Goal: Information Seeking & Learning: Learn about a topic

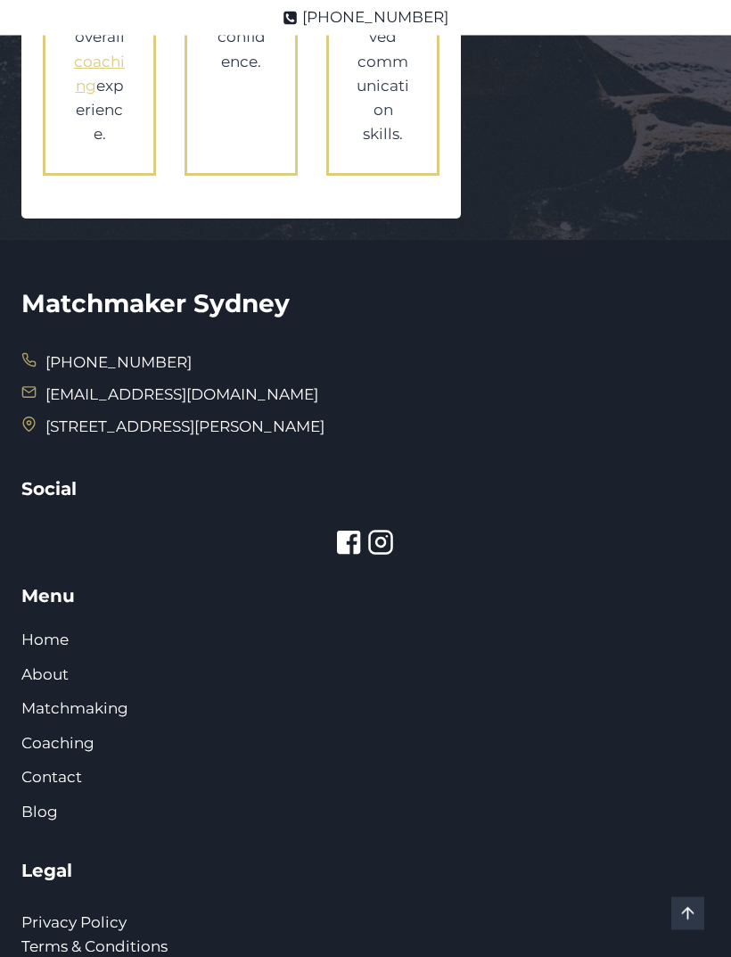
scroll to position [4238, 0]
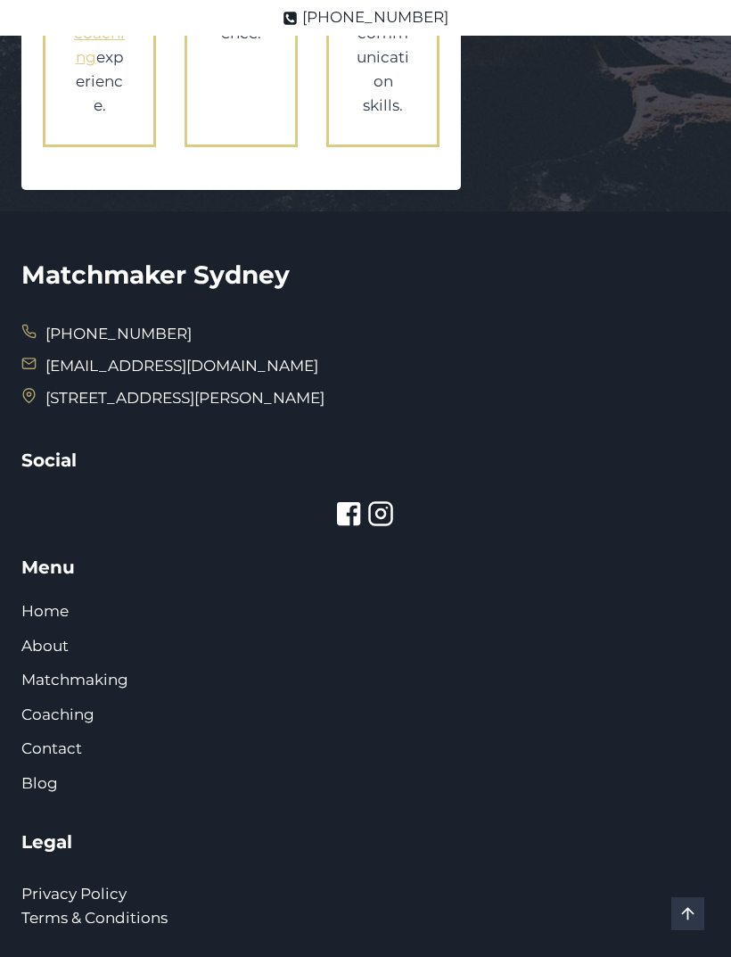
click at [66, 671] on link "Matchmaking" at bounding box center [74, 680] width 107 height 18
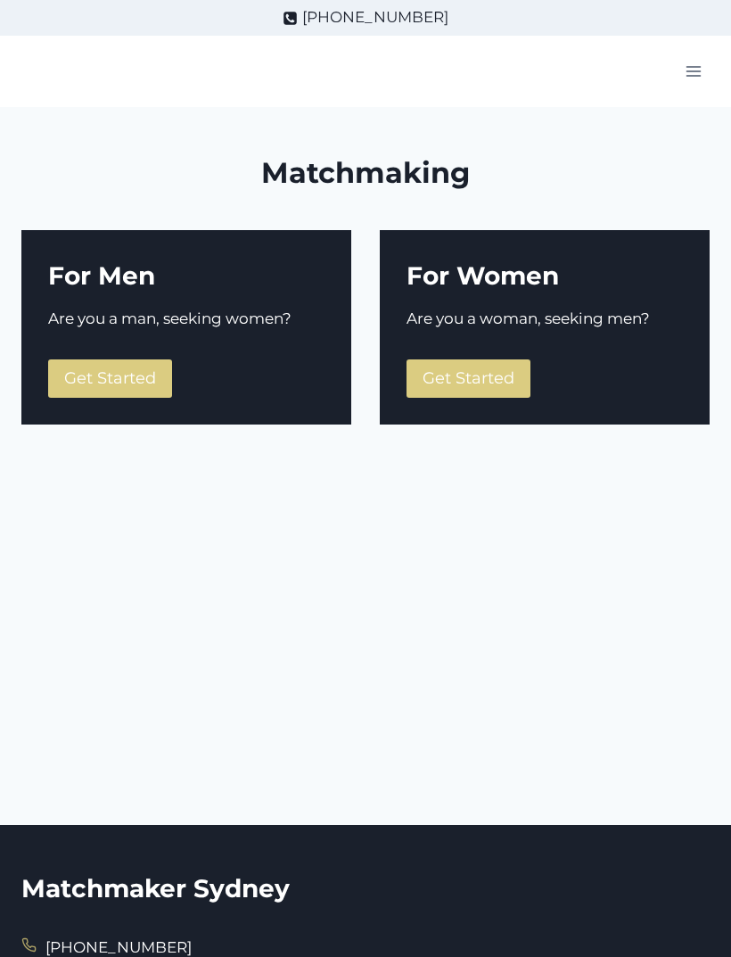
click at [467, 378] on span "Get Started" at bounding box center [469, 378] width 92 height 20
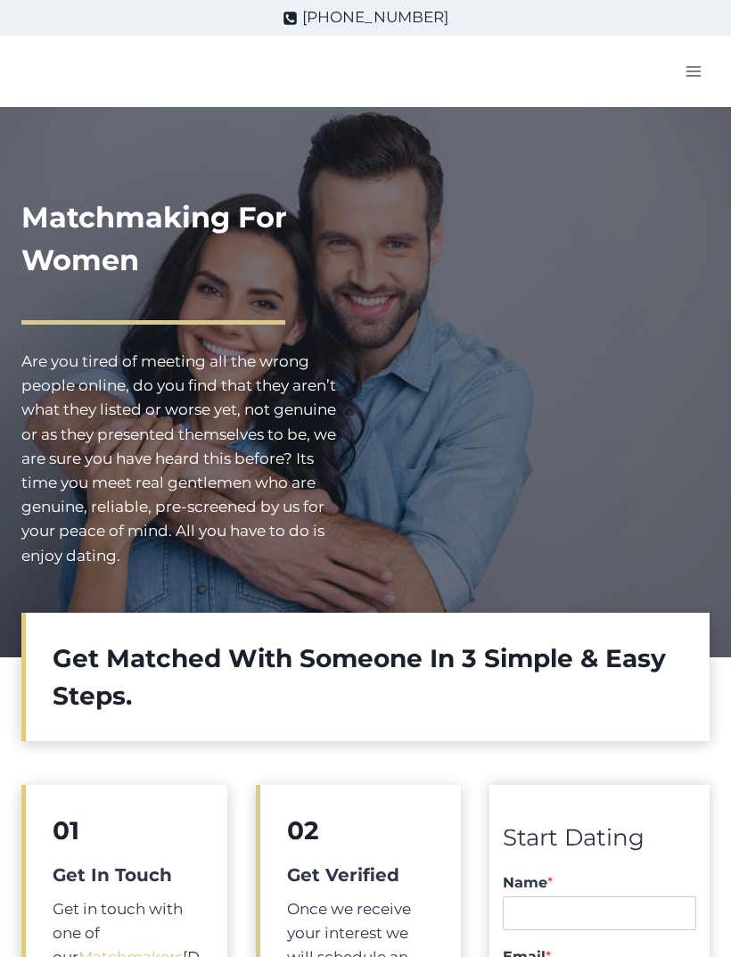
click at [695, 74] on icon "Toggle Menu" at bounding box center [694, 71] width 18 height 18
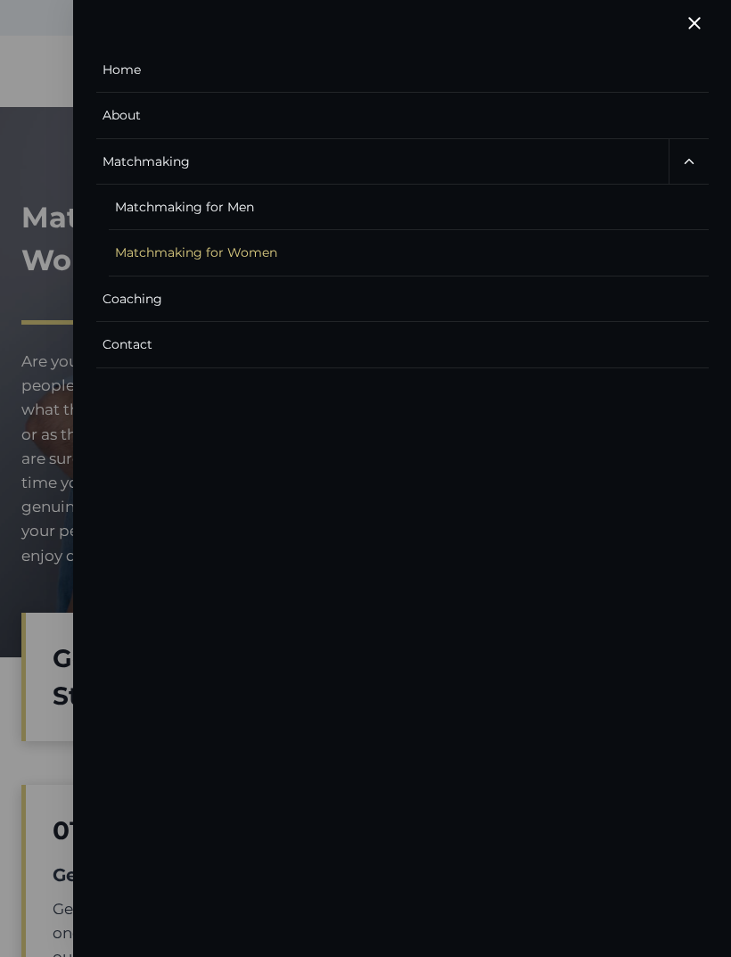
click at [127, 114] on link "About" at bounding box center [402, 115] width 613 height 45
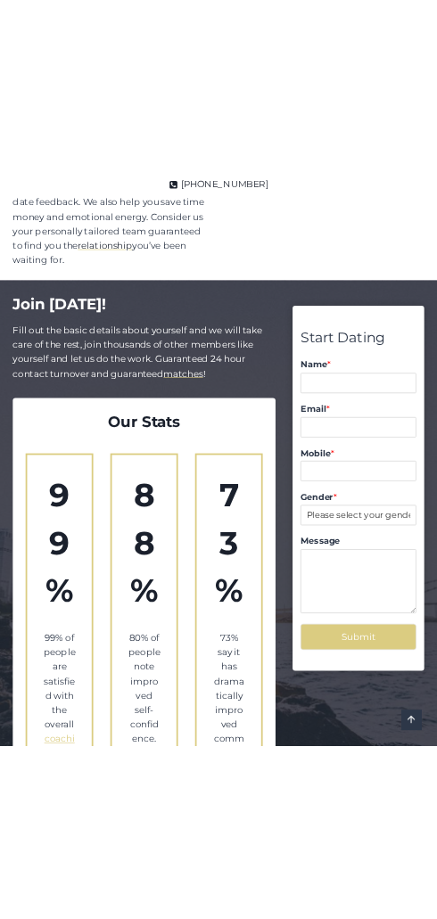
scroll to position [2758, 0]
